Goal: Check status: Check status

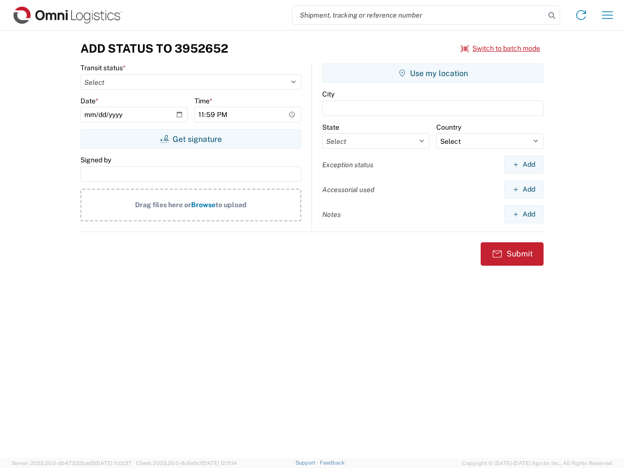
click at [419, 15] on input "search" at bounding box center [418, 15] width 252 height 19
click at [552, 16] on icon at bounding box center [552, 16] width 14 height 14
click at [581, 15] on icon at bounding box center [581, 15] width 16 height 16
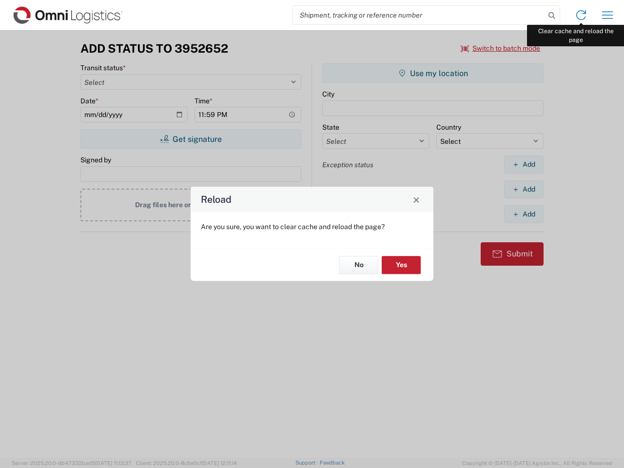
click at [607, 15] on div "Reload Are you sure, you want to clear cache and reload the page? No Yes" at bounding box center [312, 234] width 624 height 468
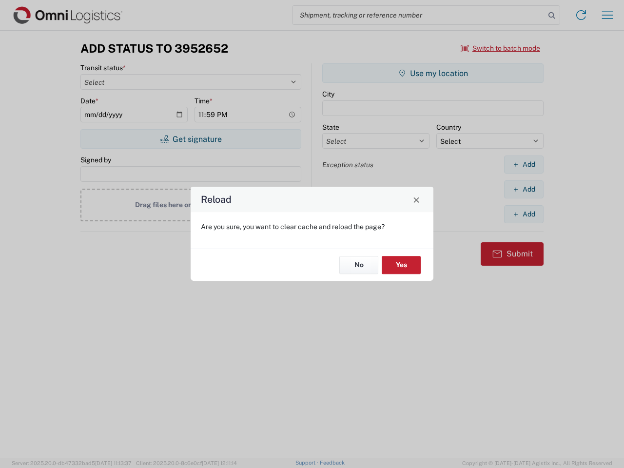
click at [500, 48] on div "Reload Are you sure, you want to clear cache and reload the page? No Yes" at bounding box center [312, 234] width 624 height 468
click at [191, 139] on div "Reload Are you sure, you want to clear cache and reload the page? No Yes" at bounding box center [312, 234] width 624 height 468
click at [433, 73] on div "Reload Are you sure, you want to clear cache and reload the page? No Yes" at bounding box center [312, 234] width 624 height 468
click at [523, 164] on div "Reload Are you sure, you want to clear cache and reload the page? No Yes" at bounding box center [312, 234] width 624 height 468
click at [523, 189] on div "Reload Are you sure, you want to clear cache and reload the page? No Yes" at bounding box center [312, 234] width 624 height 468
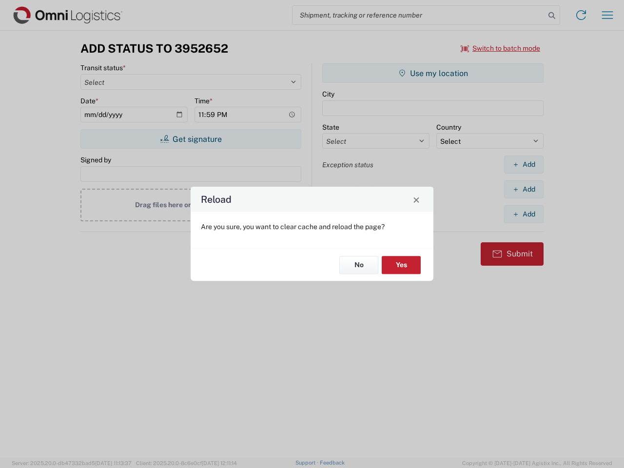
click at [523, 214] on div "Reload Are you sure, you want to clear cache and reload the page? No Yes" at bounding box center [312, 234] width 624 height 468
